Goal: Find specific page/section: Find specific page/section

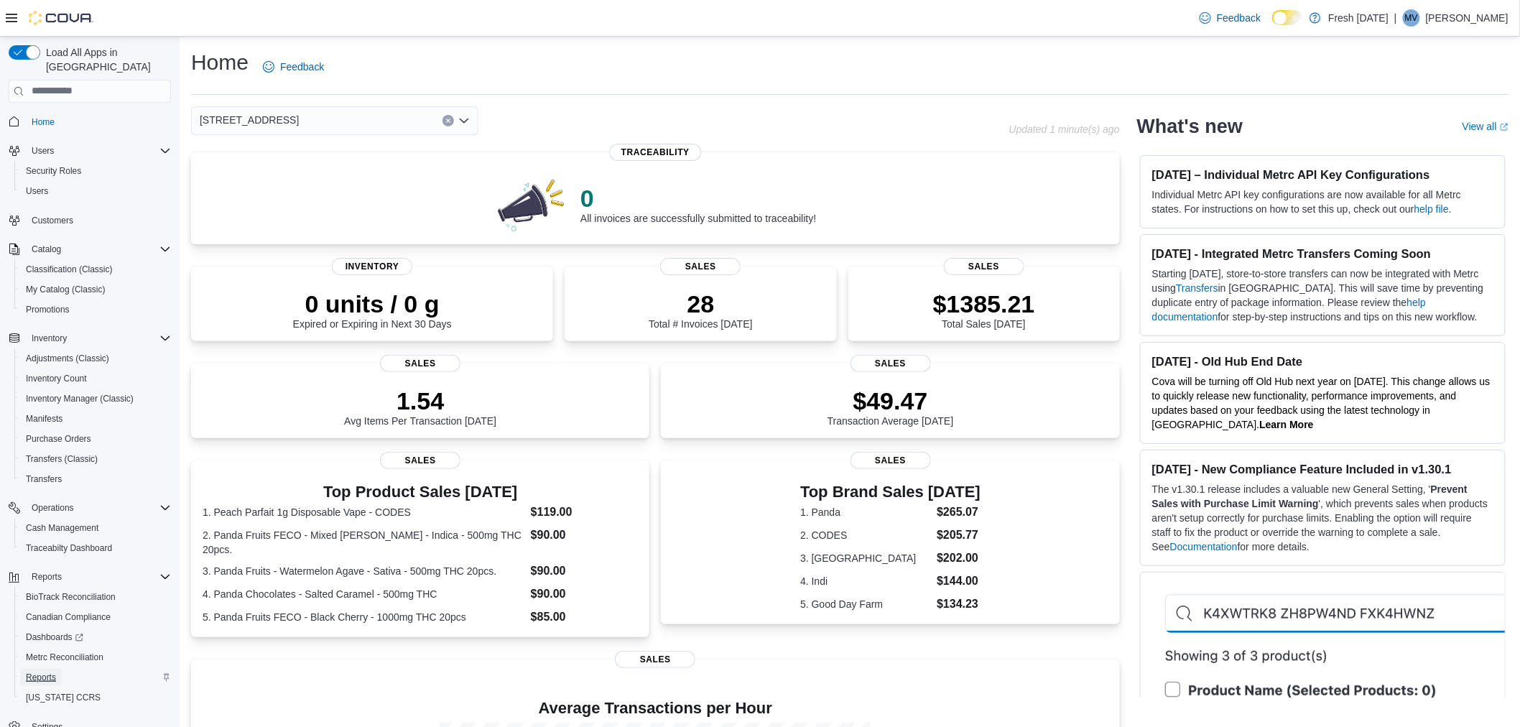
click at [51, 672] on span "Reports" at bounding box center [41, 677] width 30 height 11
